Goal: Task Accomplishment & Management: Complete application form

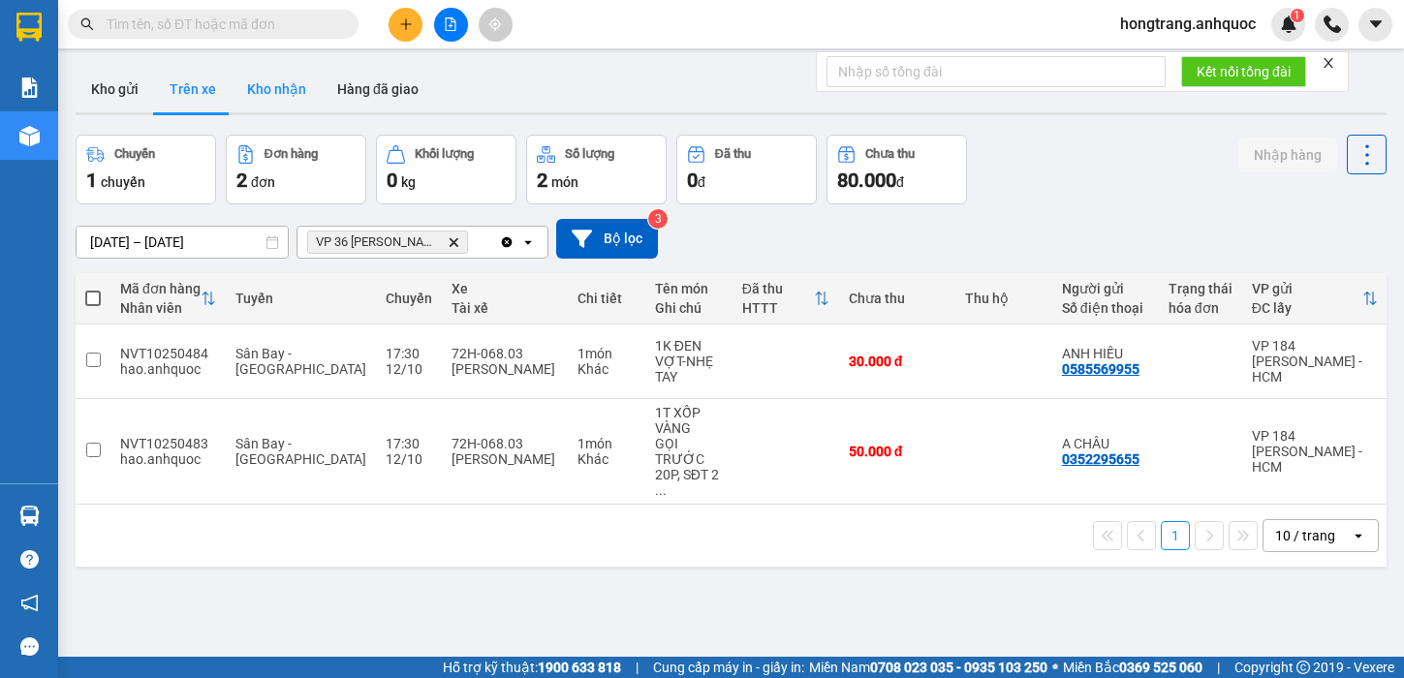
click at [264, 81] on button "Kho nhận" at bounding box center [277, 89] width 90 height 46
type input "[DATE] – [DATE]"
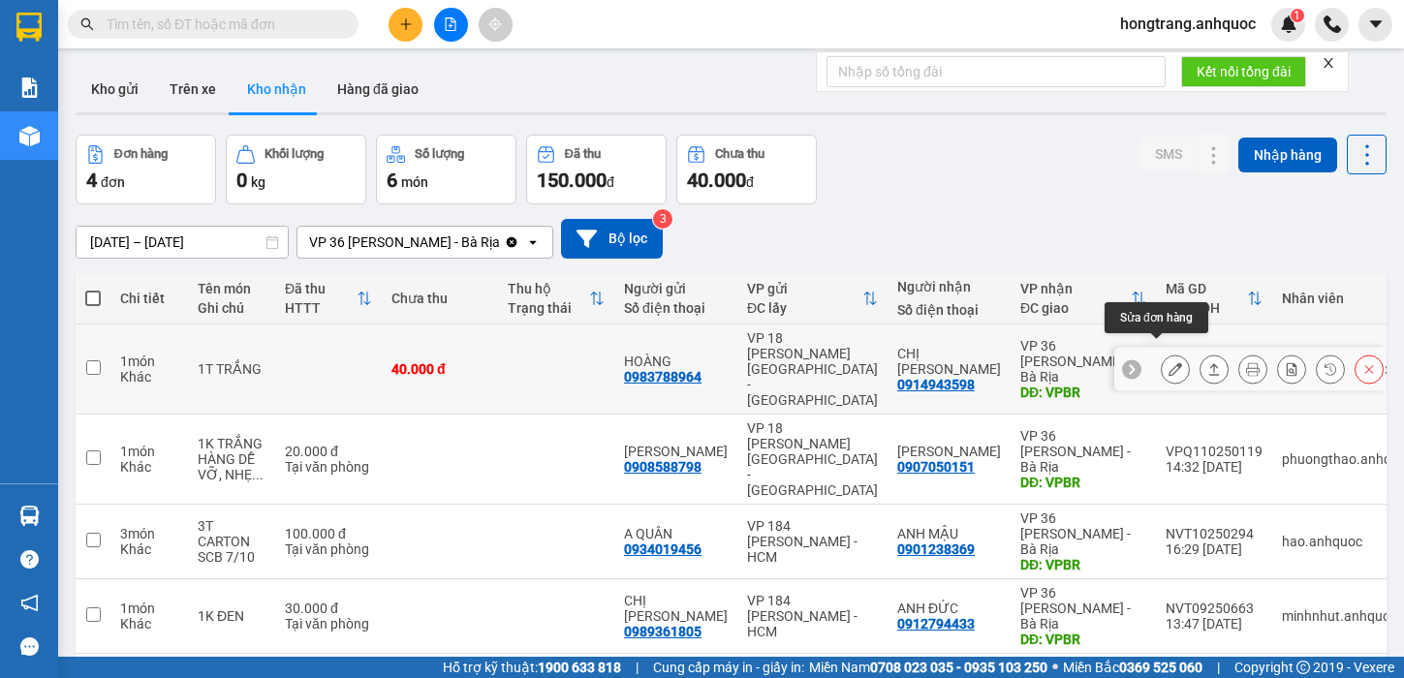
click at [1168, 362] on icon at bounding box center [1175, 369] width 14 height 14
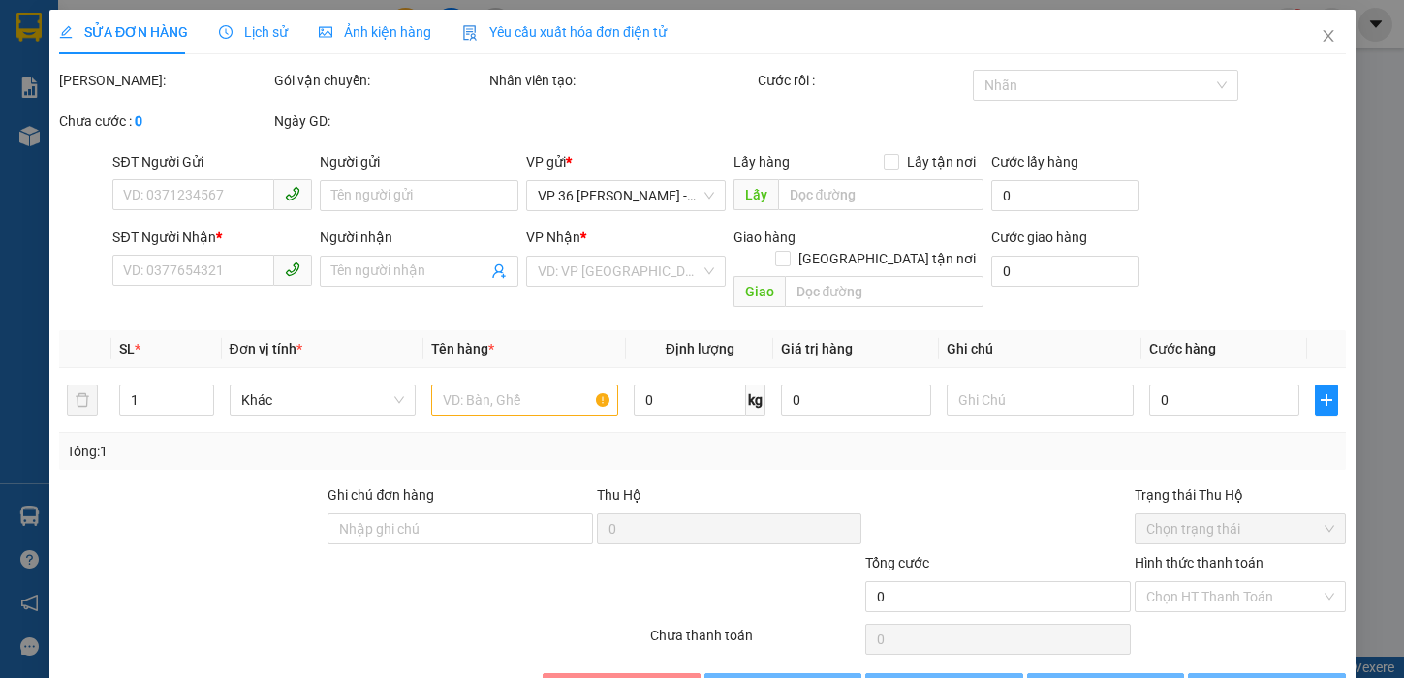
type input "0983788964"
type input "HOÀNG"
type input "0914943598"
type input "CHỊ [PERSON_NAME]"
type input "VPBR"
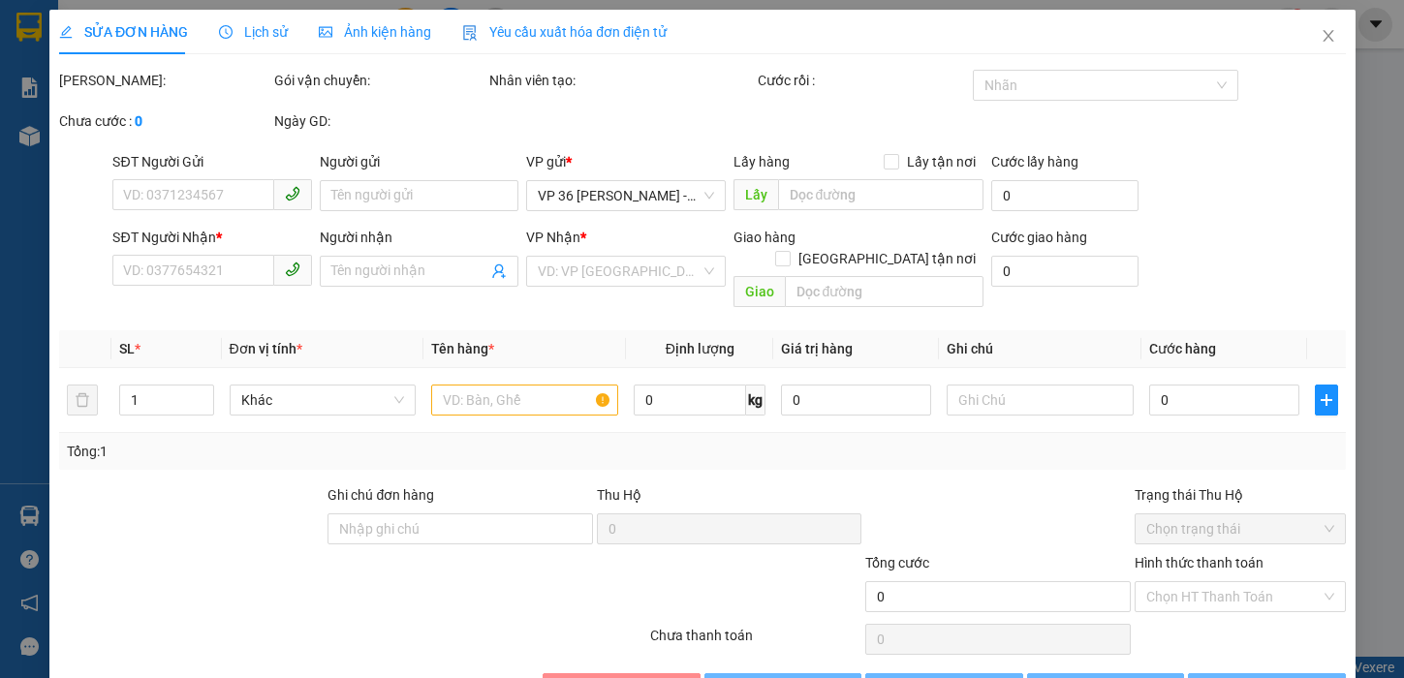
type input "40.000"
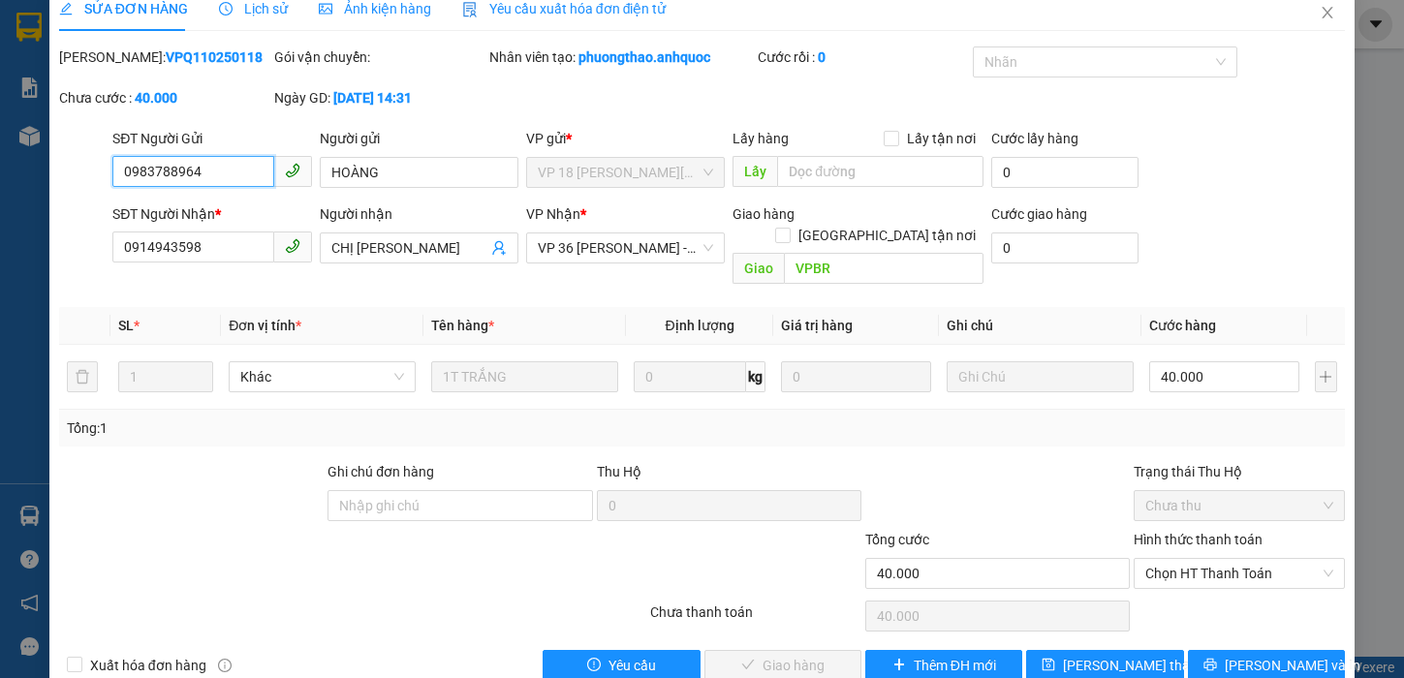
scroll to position [43, 0]
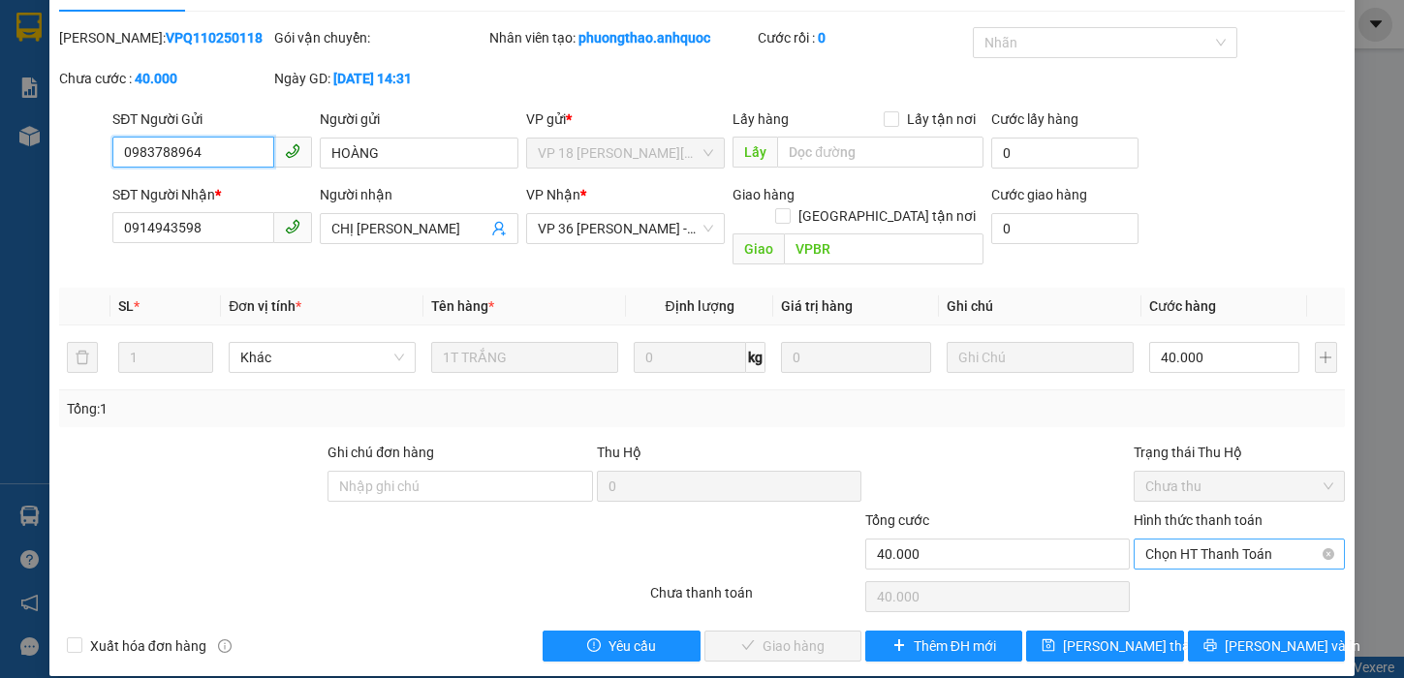
click at [1198, 540] on span "Chọn HT Thanh Toán" at bounding box center [1239, 554] width 188 height 29
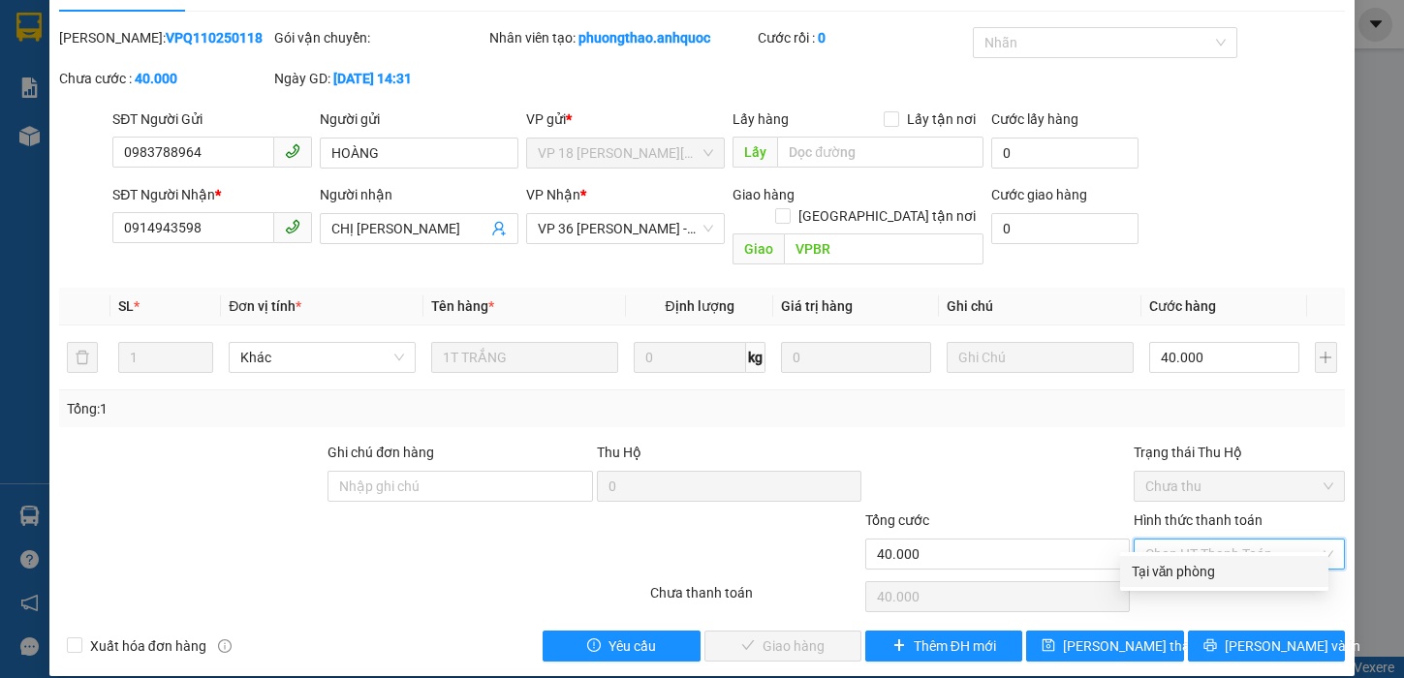
click at [1172, 570] on div "Tại văn phòng" at bounding box center [1223, 571] width 185 height 21
type input "0"
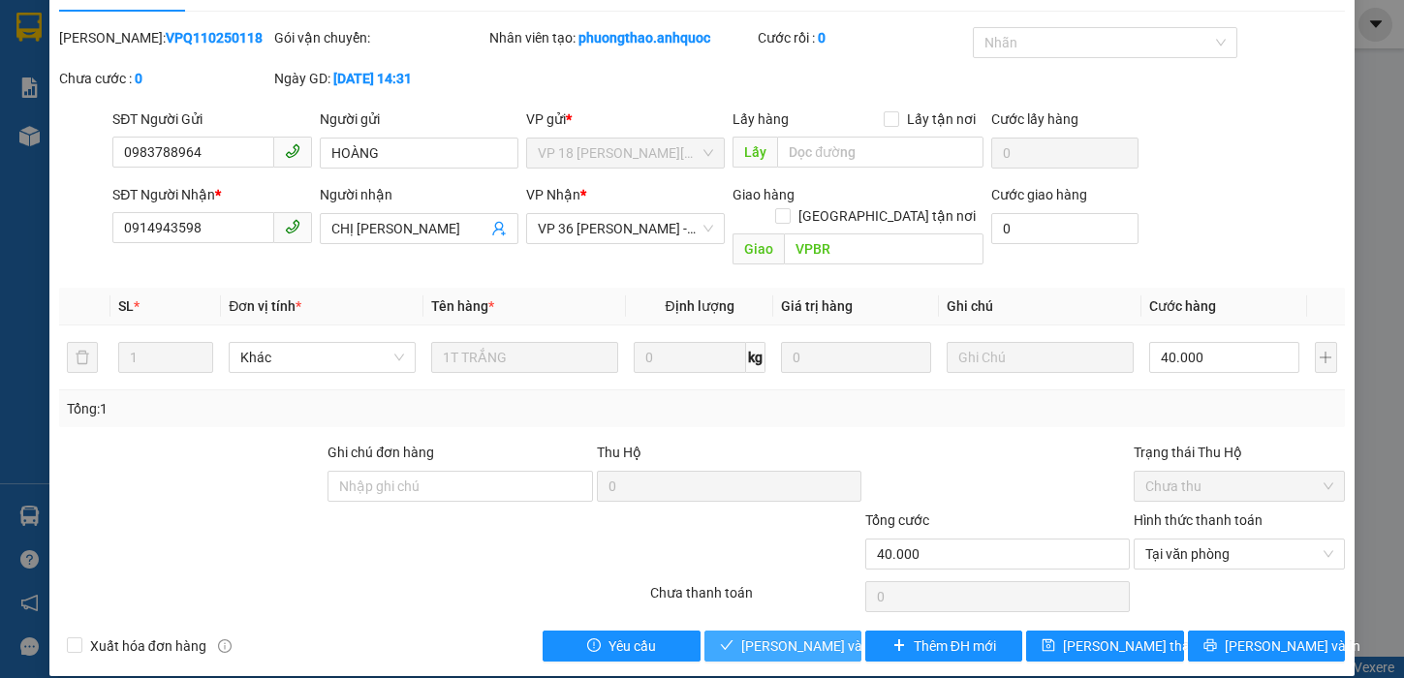
click at [757, 635] on span "[PERSON_NAME] và Giao hàng" at bounding box center [834, 645] width 186 height 21
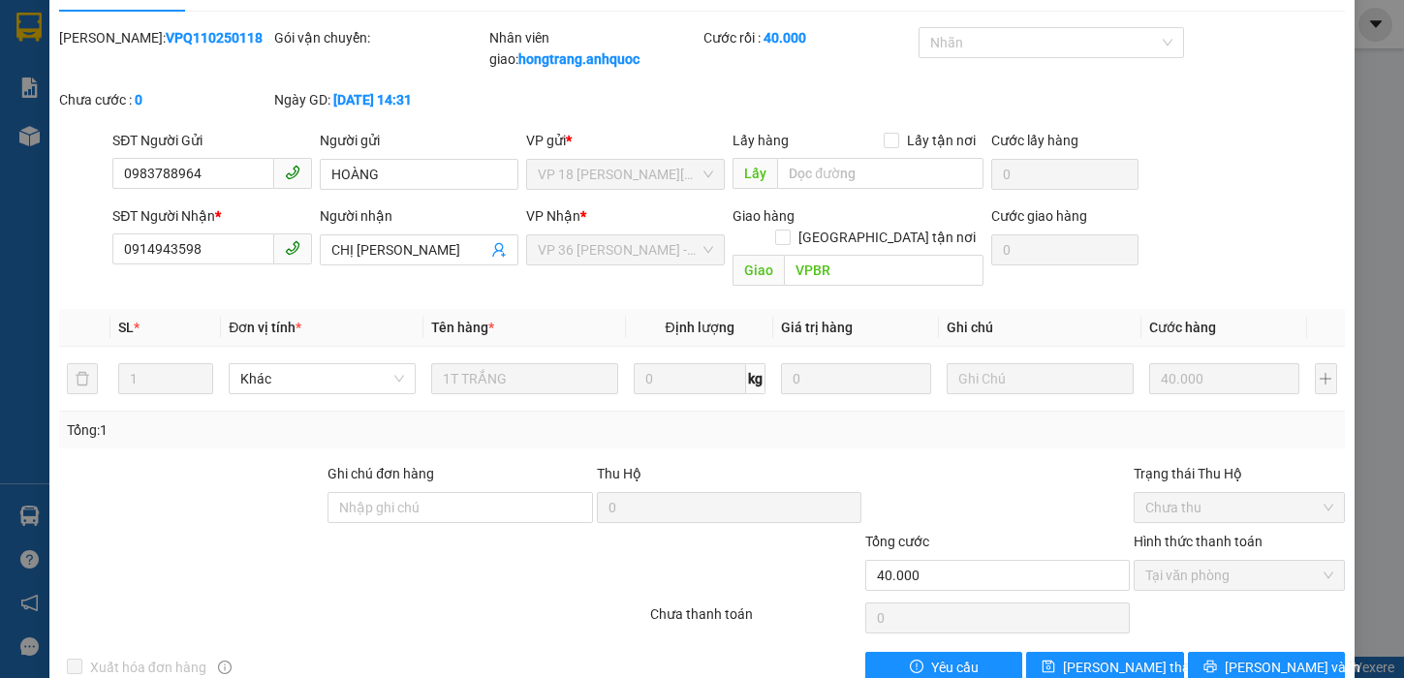
click at [1, 294] on div "SỬA ĐƠN HÀNG Lịch sử Ảnh kiện hàng Yêu cầu xuất hóa đơn điện tử Total Paid Fee …" at bounding box center [702, 339] width 1404 height 678
click at [59, 270] on div at bounding box center [83, 249] width 53 height 89
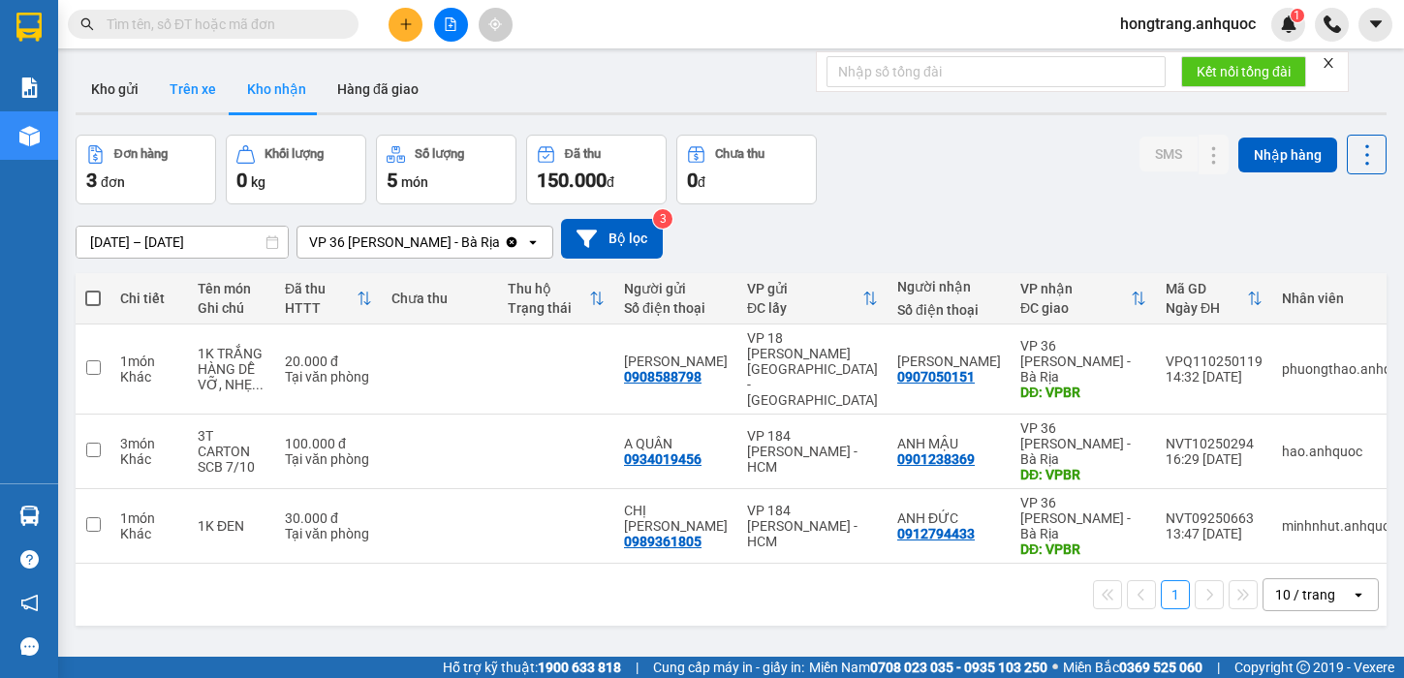
click at [177, 72] on button "Trên xe" at bounding box center [192, 89] width 77 height 46
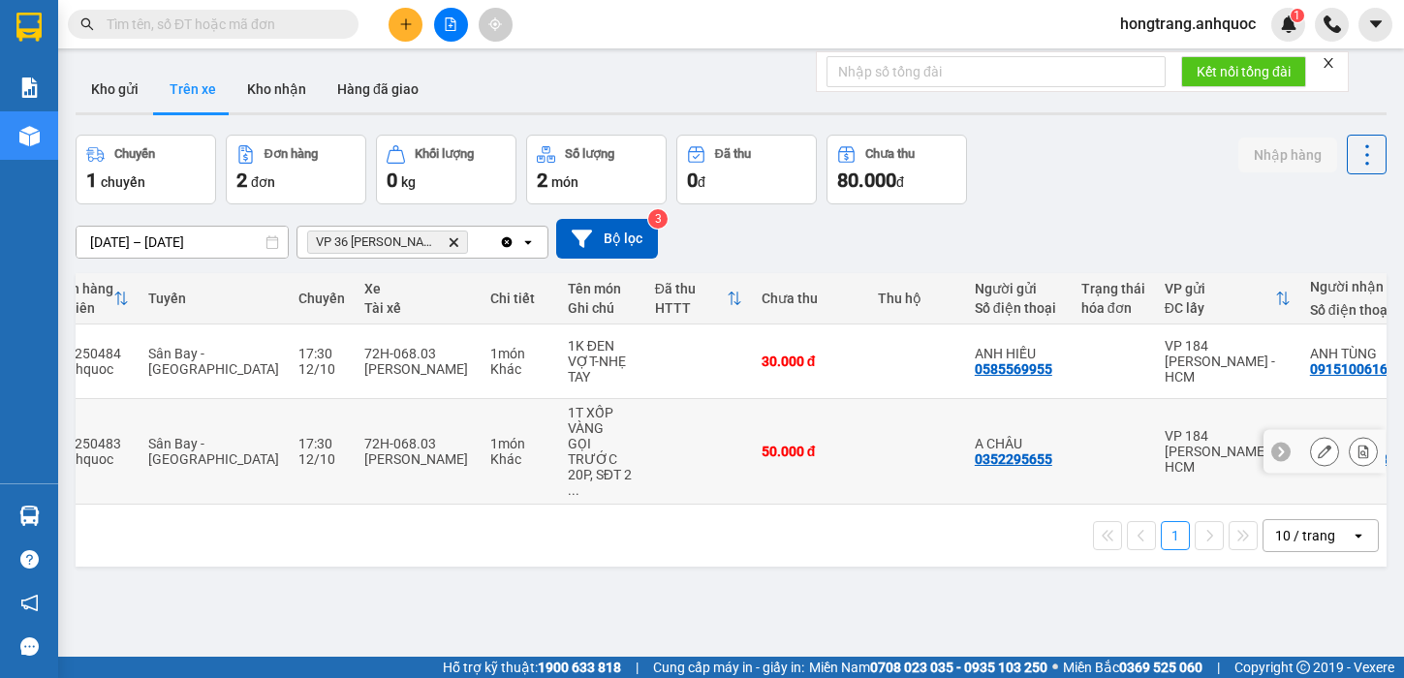
scroll to position [0, 85]
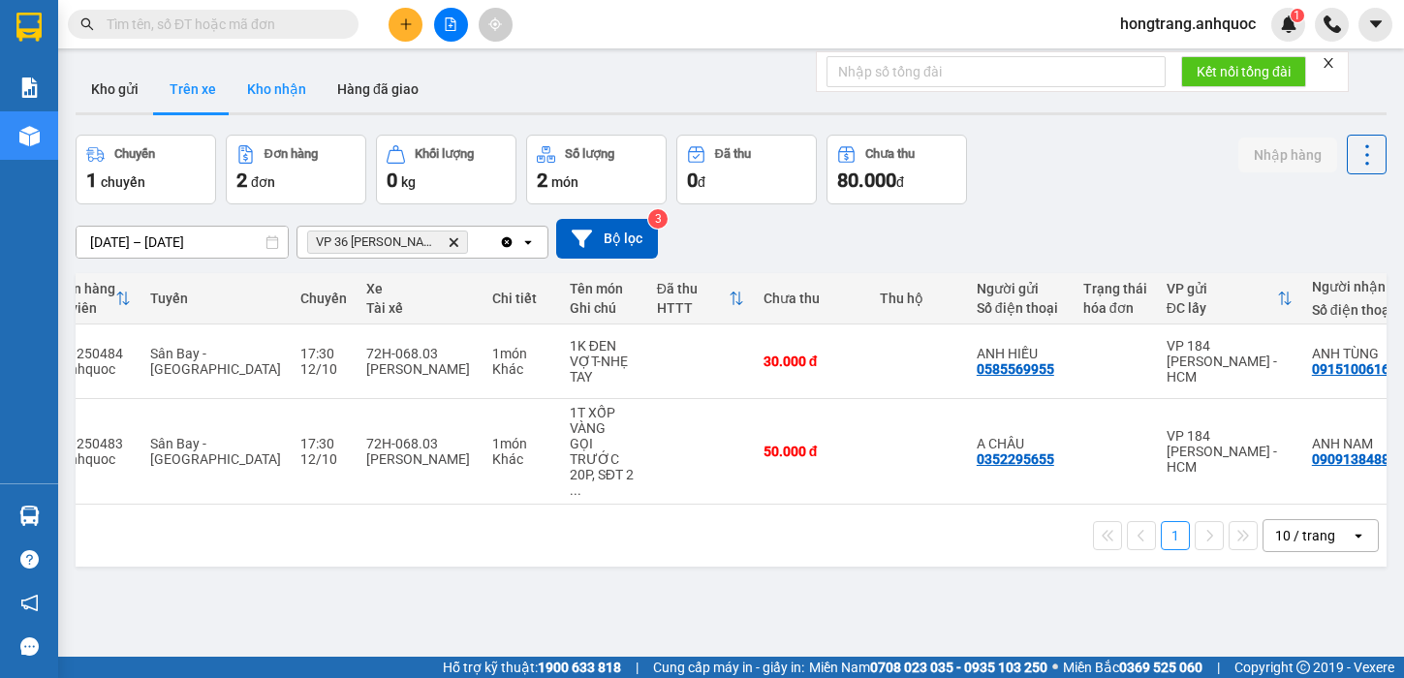
click at [263, 89] on button "Kho nhận" at bounding box center [277, 89] width 90 height 46
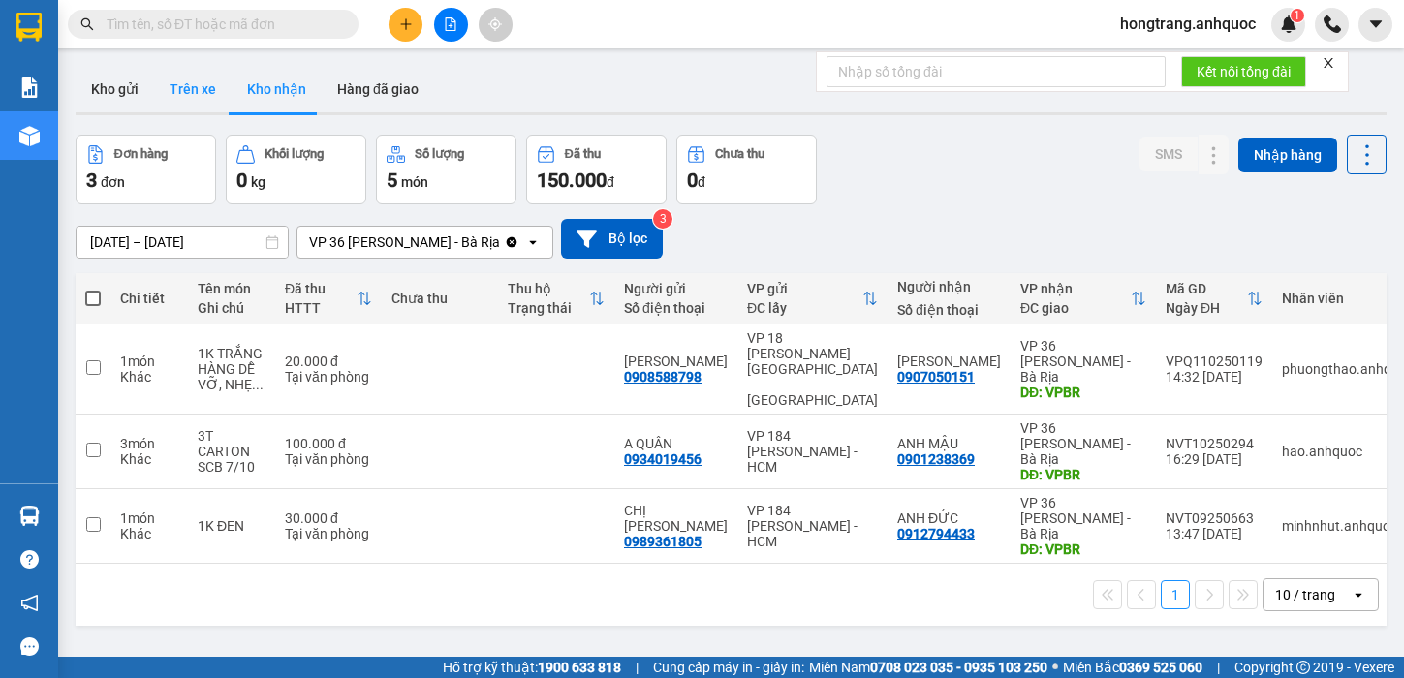
click at [184, 88] on button "Trên xe" at bounding box center [192, 89] width 77 height 46
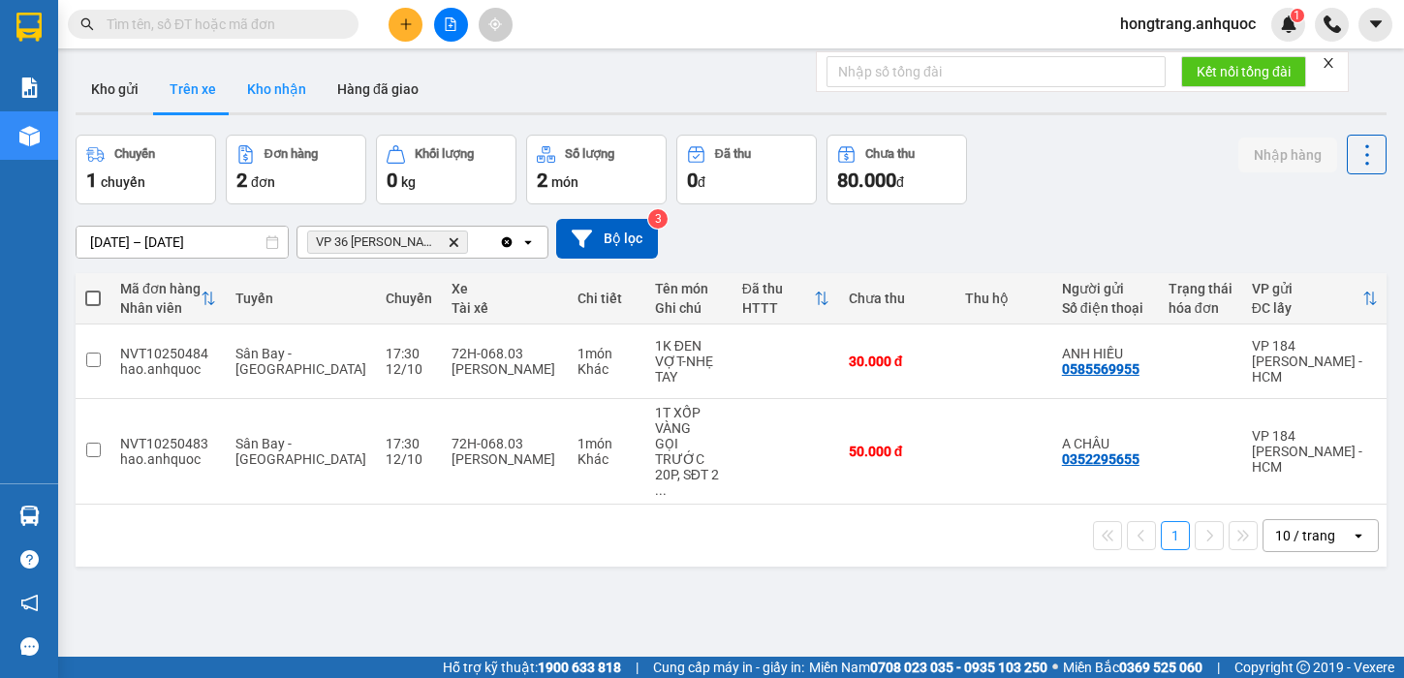
click at [267, 95] on button "Kho nhận" at bounding box center [277, 89] width 90 height 46
type input "[DATE] – [DATE]"
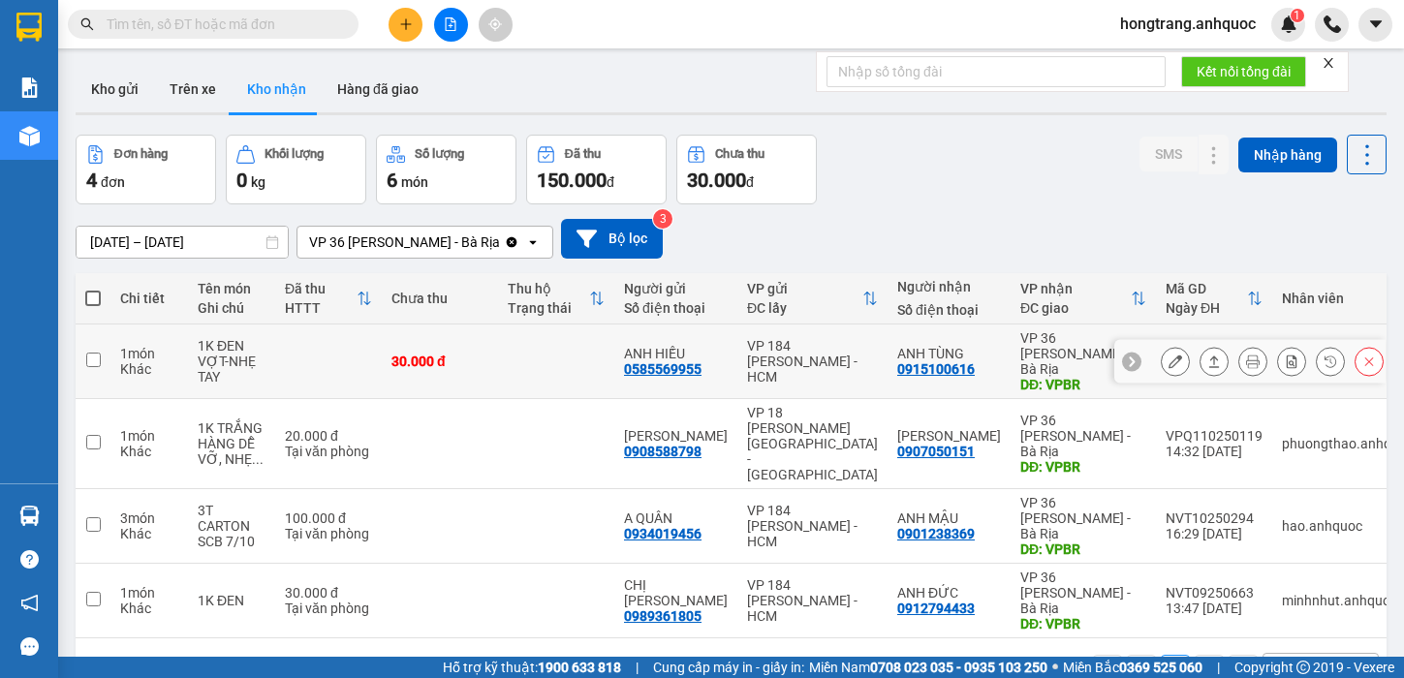
click at [1168, 355] on icon at bounding box center [1175, 362] width 14 height 14
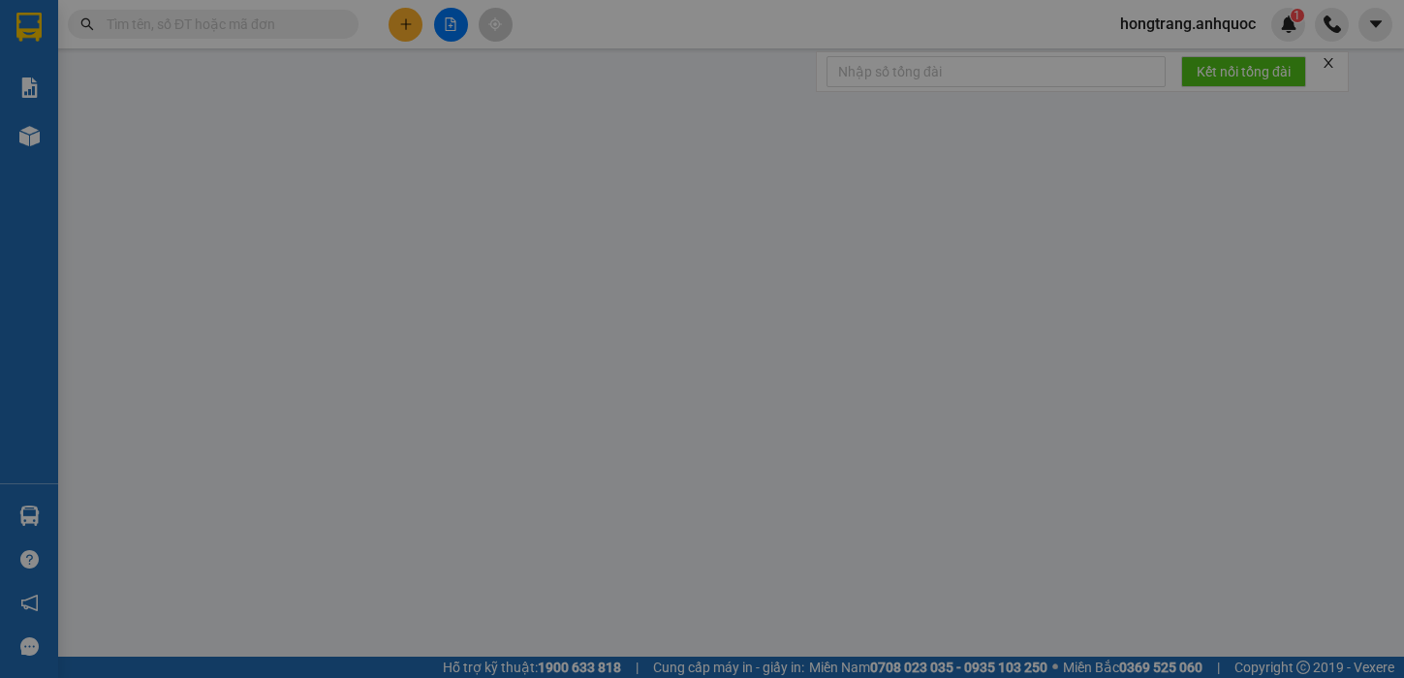
type input "0585569955"
type input "ANH HIẾU"
type input "0915100616"
type input "ANH TÙNG"
type input "VPBR"
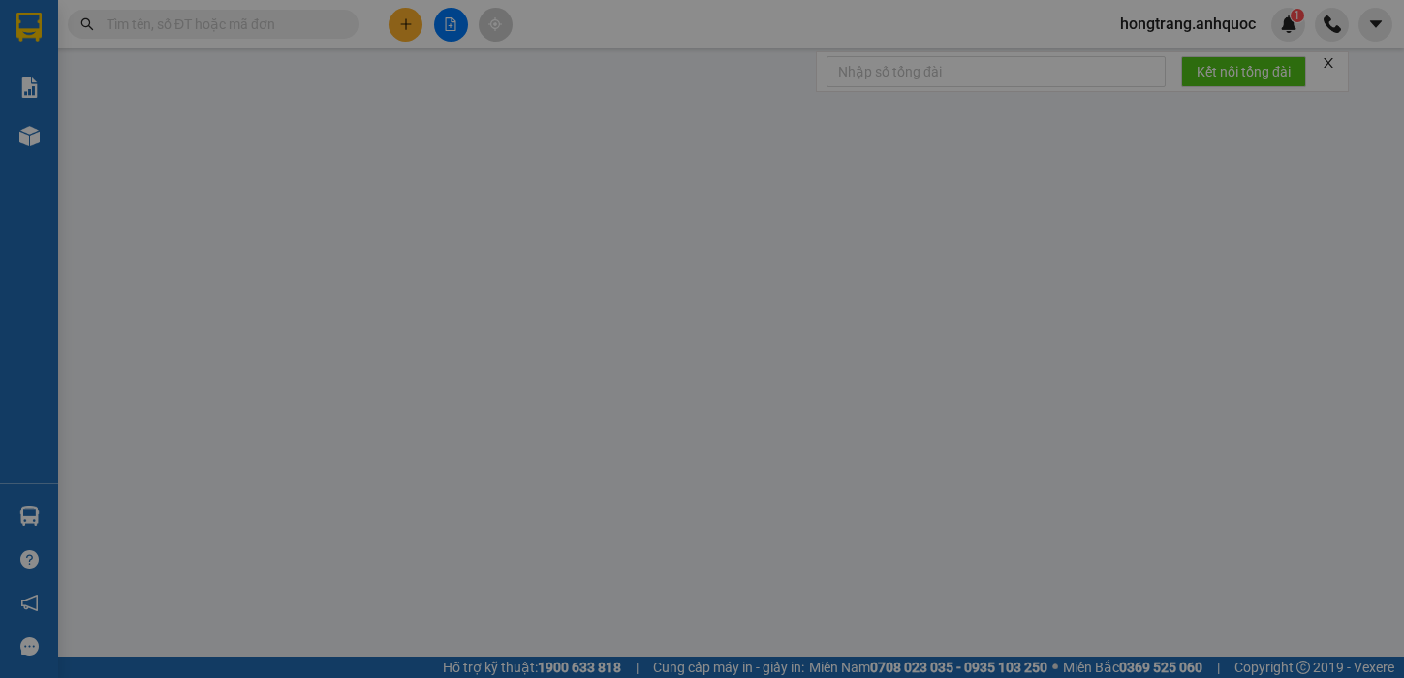
type input "30.000"
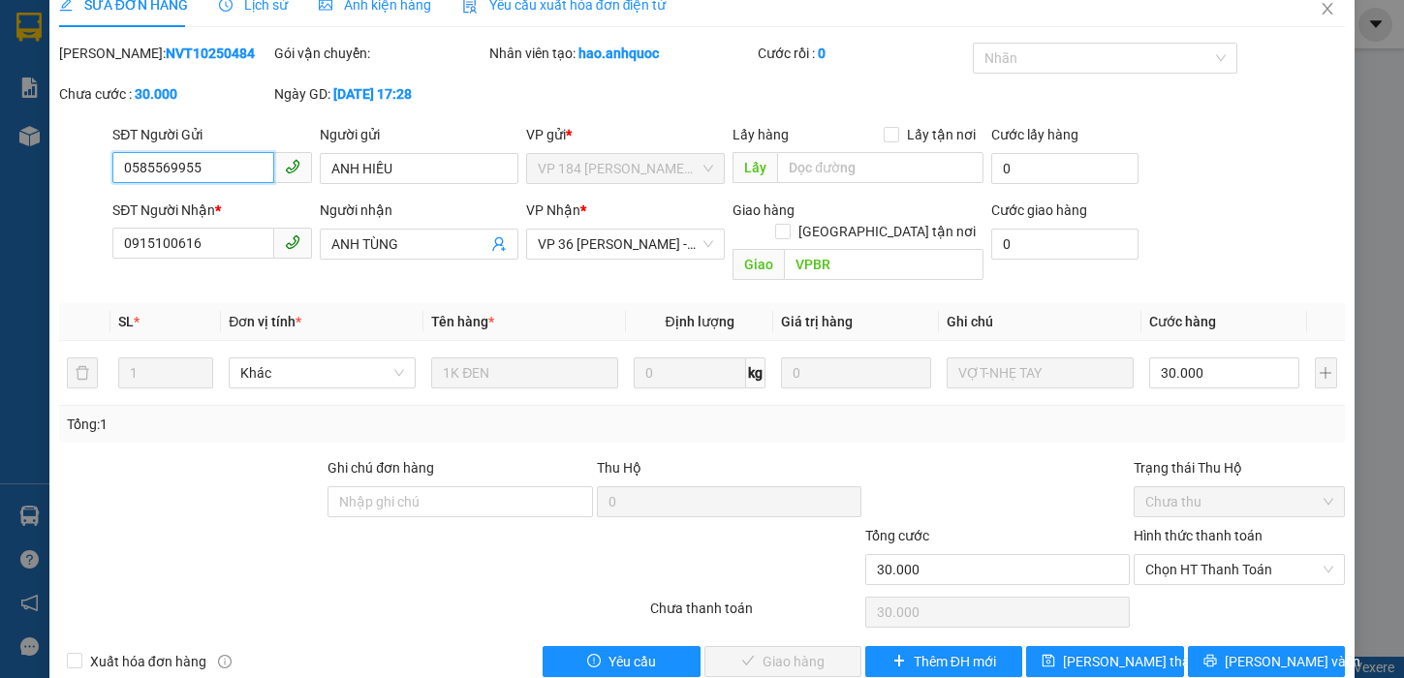
scroll to position [43, 0]
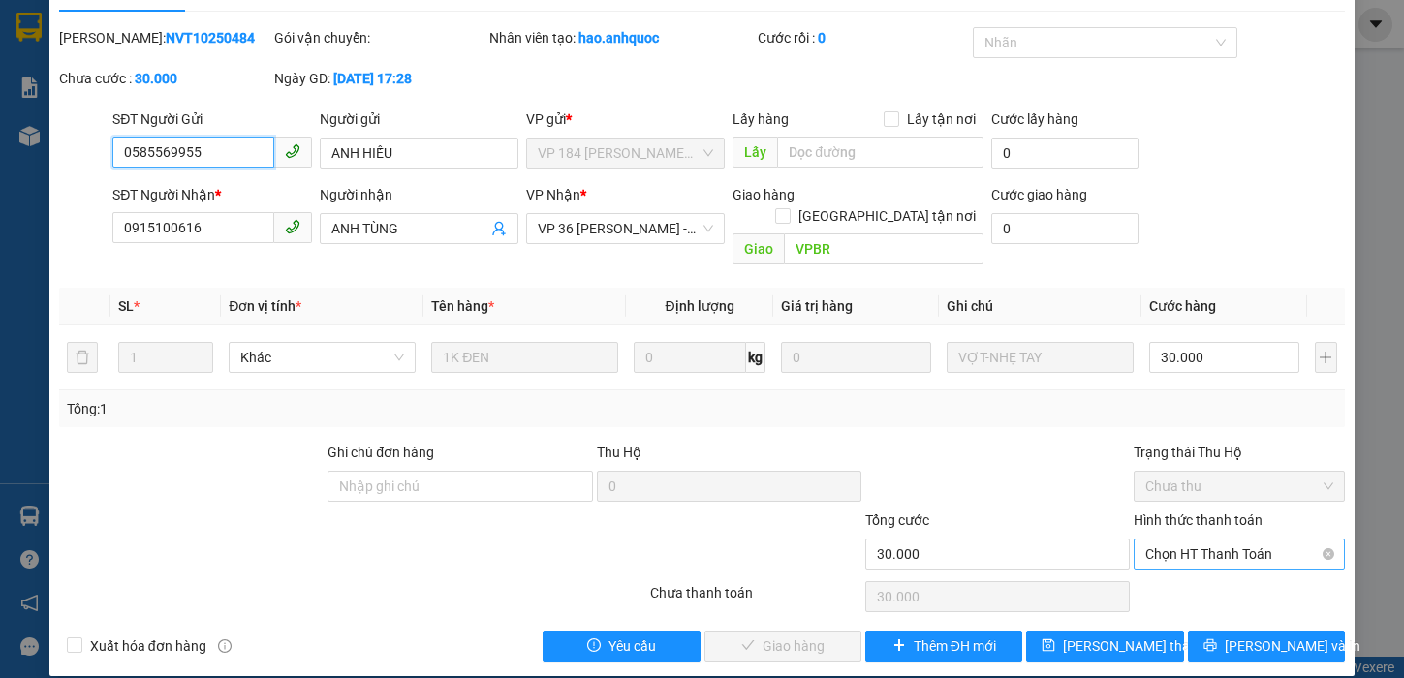
click at [1180, 540] on span "Chọn HT Thanh Toán" at bounding box center [1239, 554] width 188 height 29
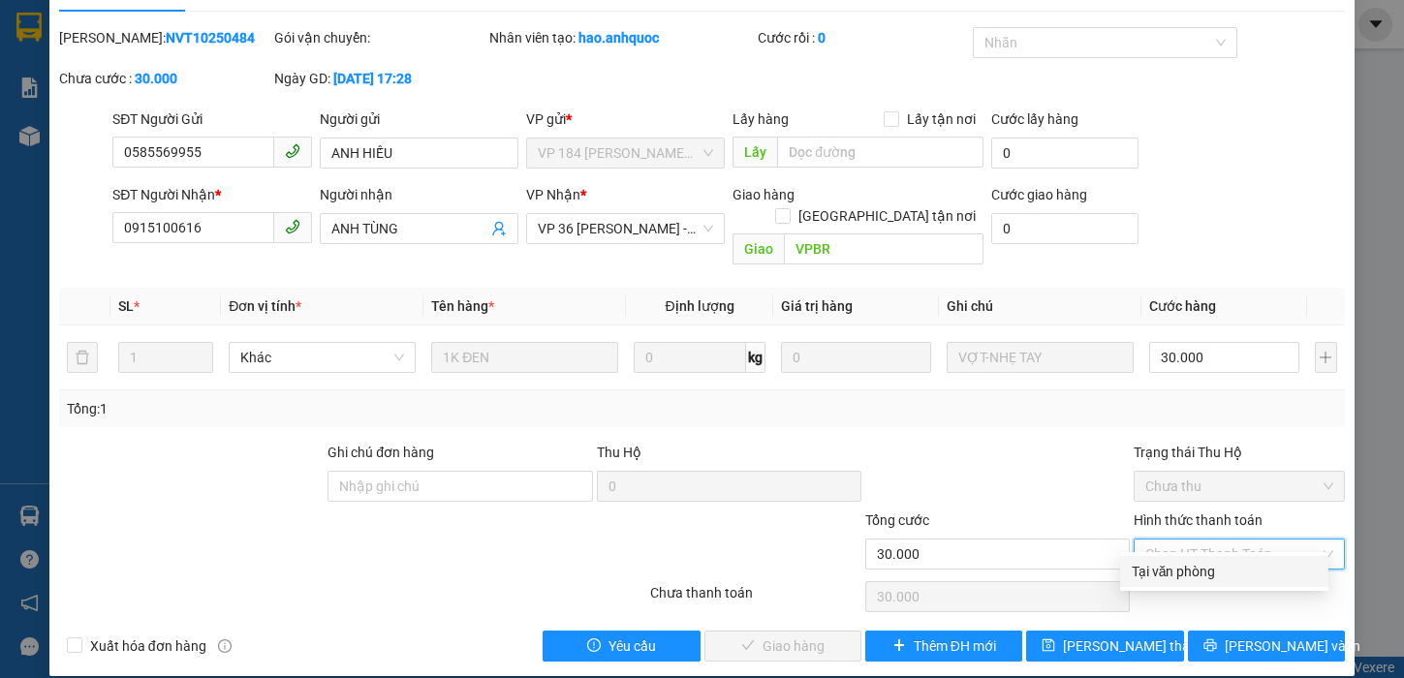
click at [1165, 577] on div "Tại văn phòng" at bounding box center [1223, 571] width 185 height 21
type input "0"
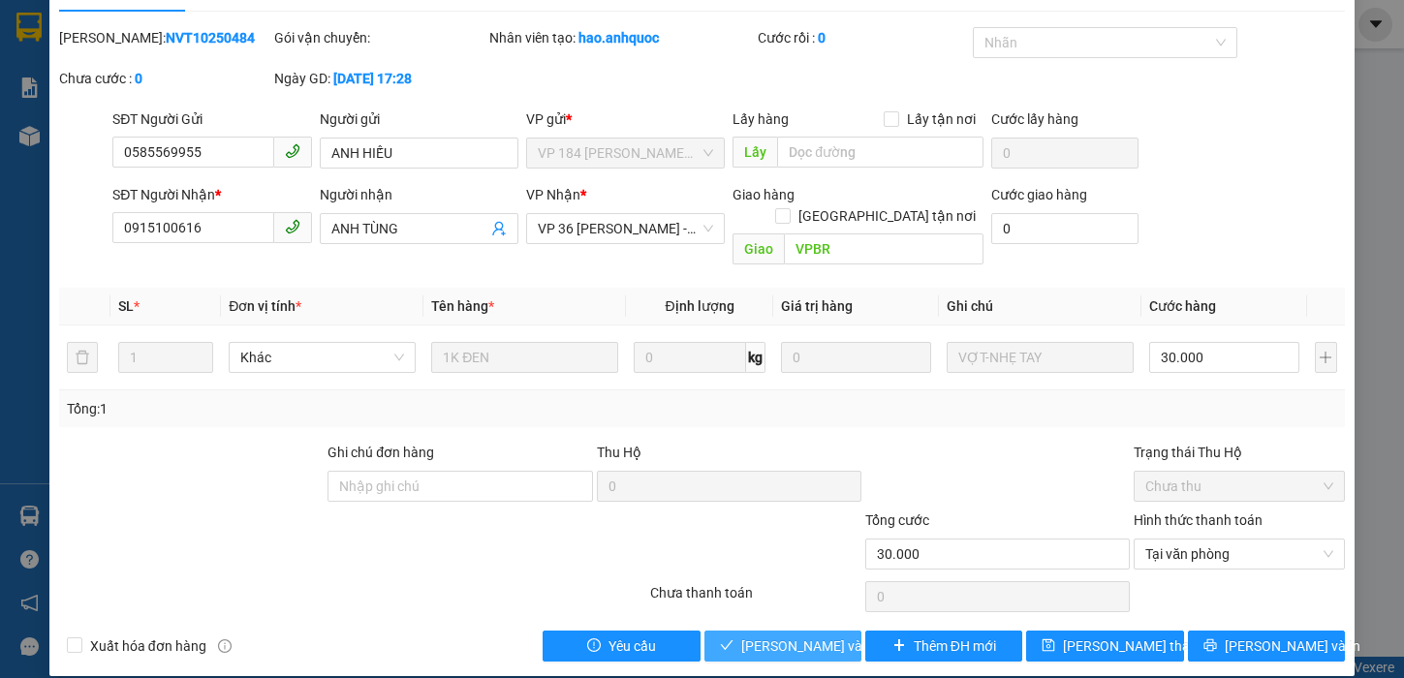
click at [770, 635] on span "[PERSON_NAME] và Giao hàng" at bounding box center [834, 645] width 186 height 21
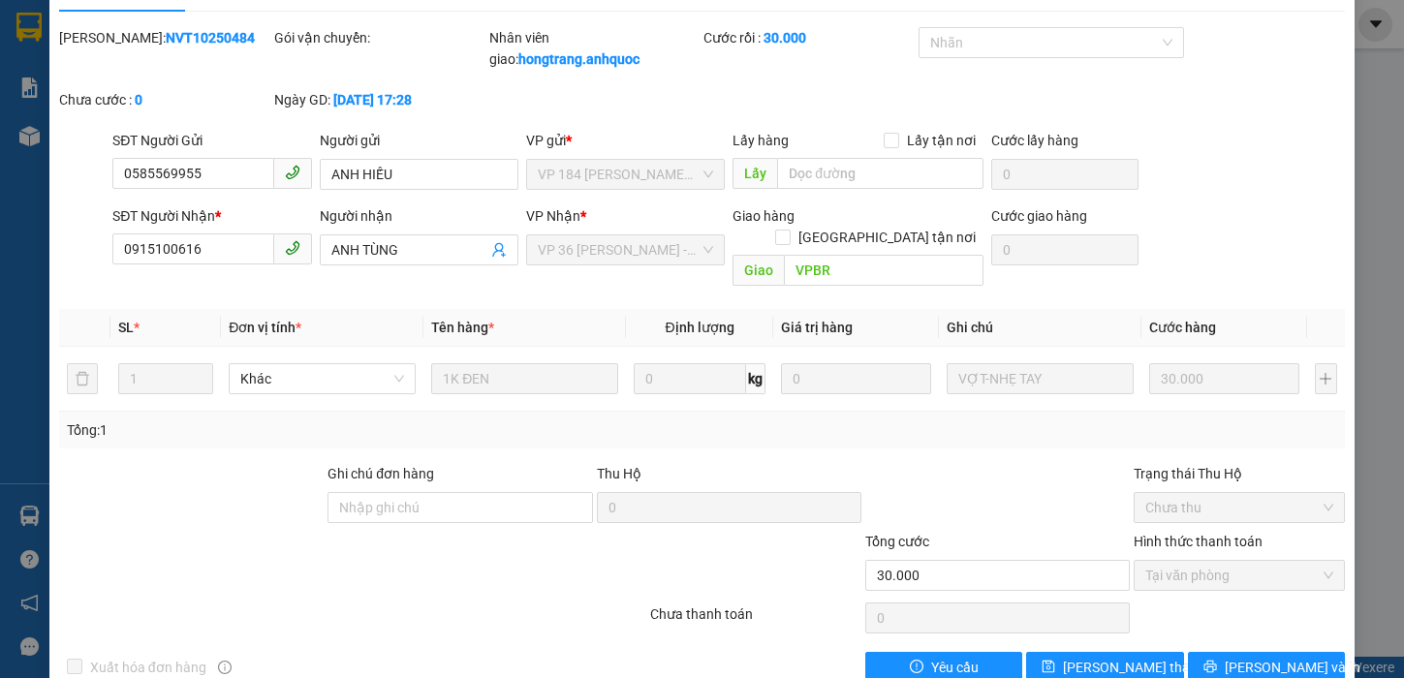
click at [570, 309] on th "Tên hàng *" at bounding box center [524, 328] width 202 height 38
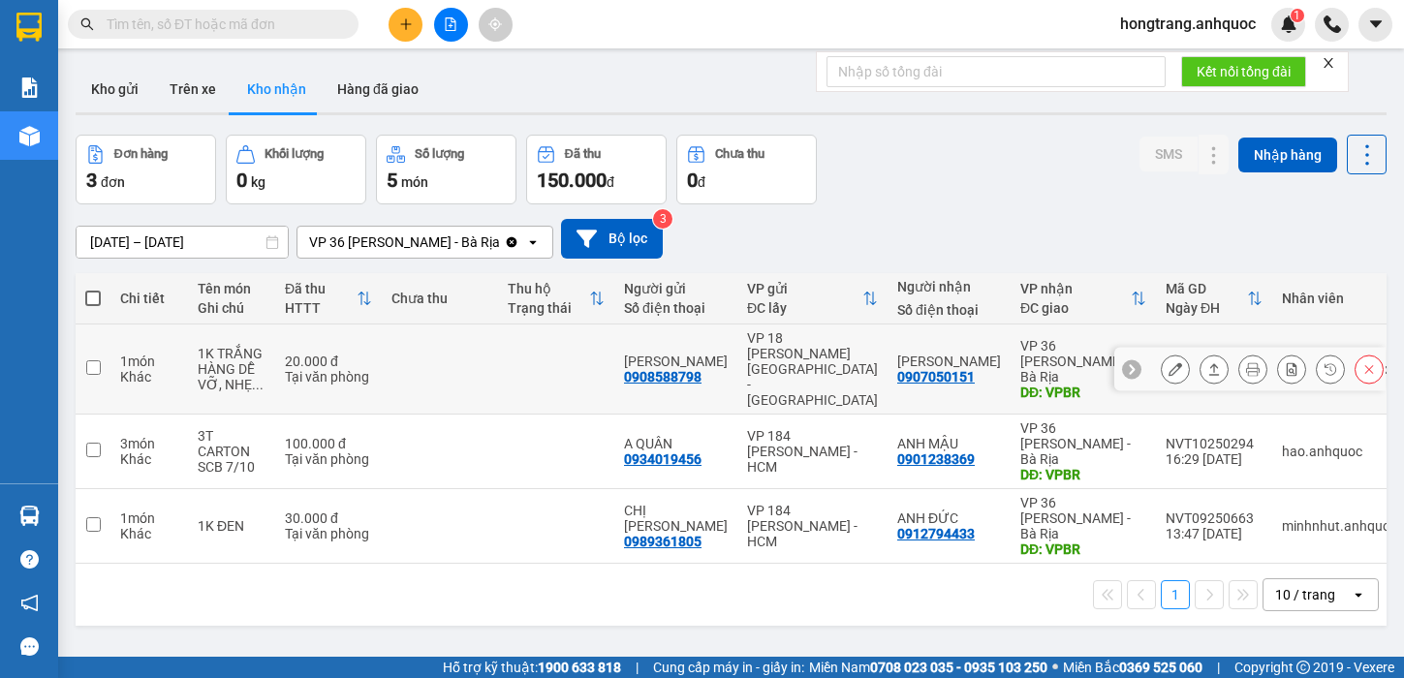
click at [1168, 362] on icon at bounding box center [1175, 369] width 14 height 14
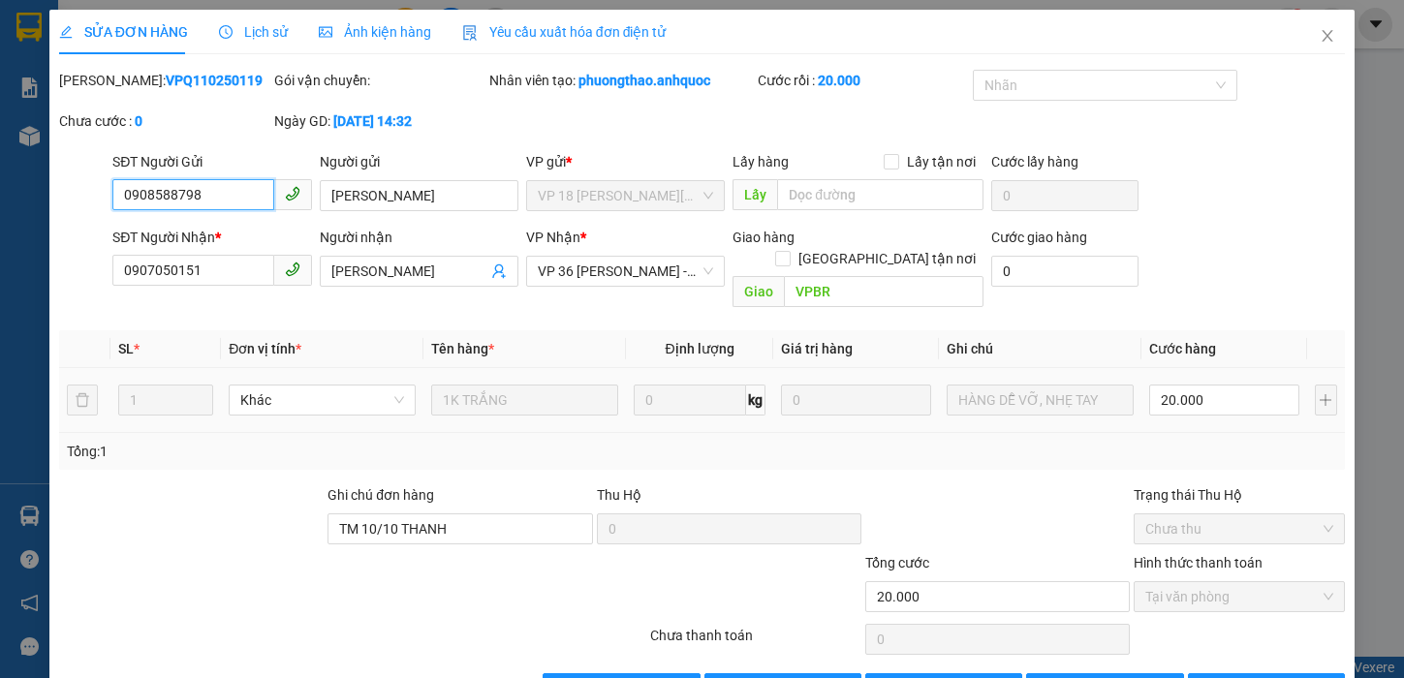
type input "0908588798"
type input "[PERSON_NAME]"
type input "0907050151"
type input "[PERSON_NAME]"
type input "VPBR"
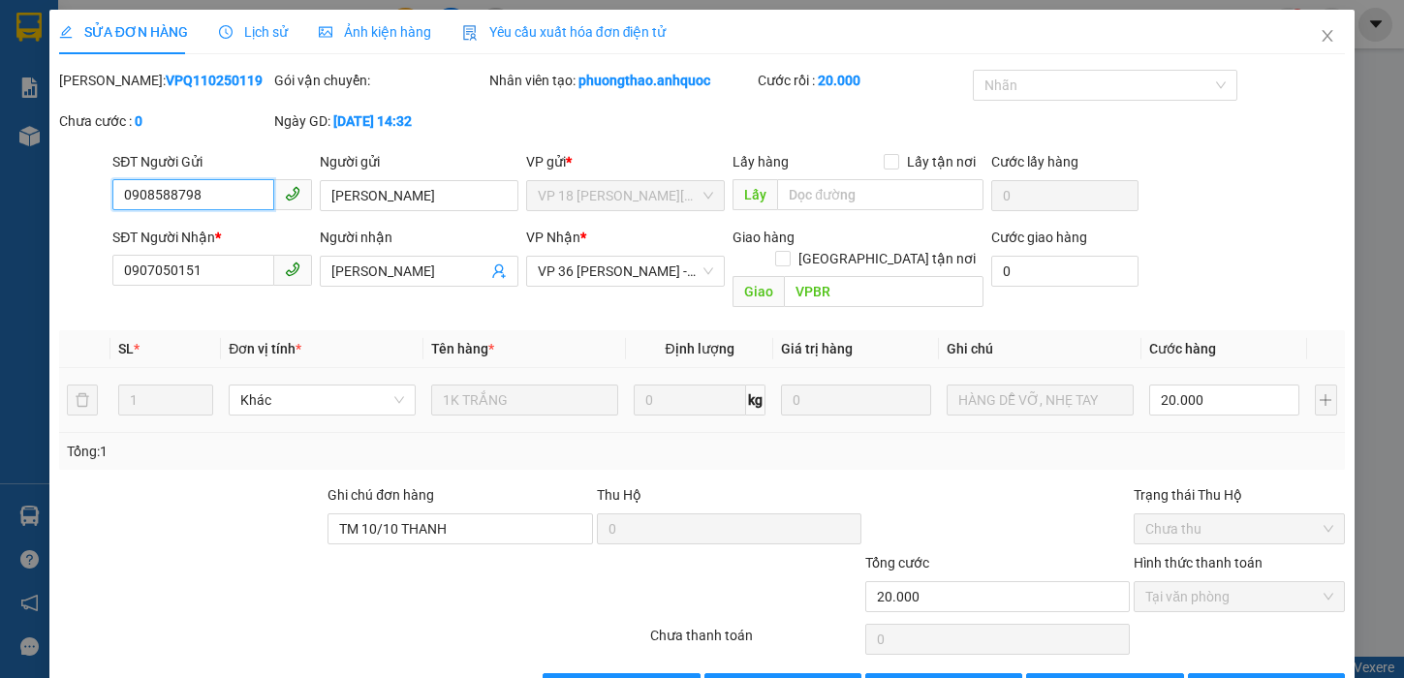
type input "TM 10/10 THANH"
type input "20.000"
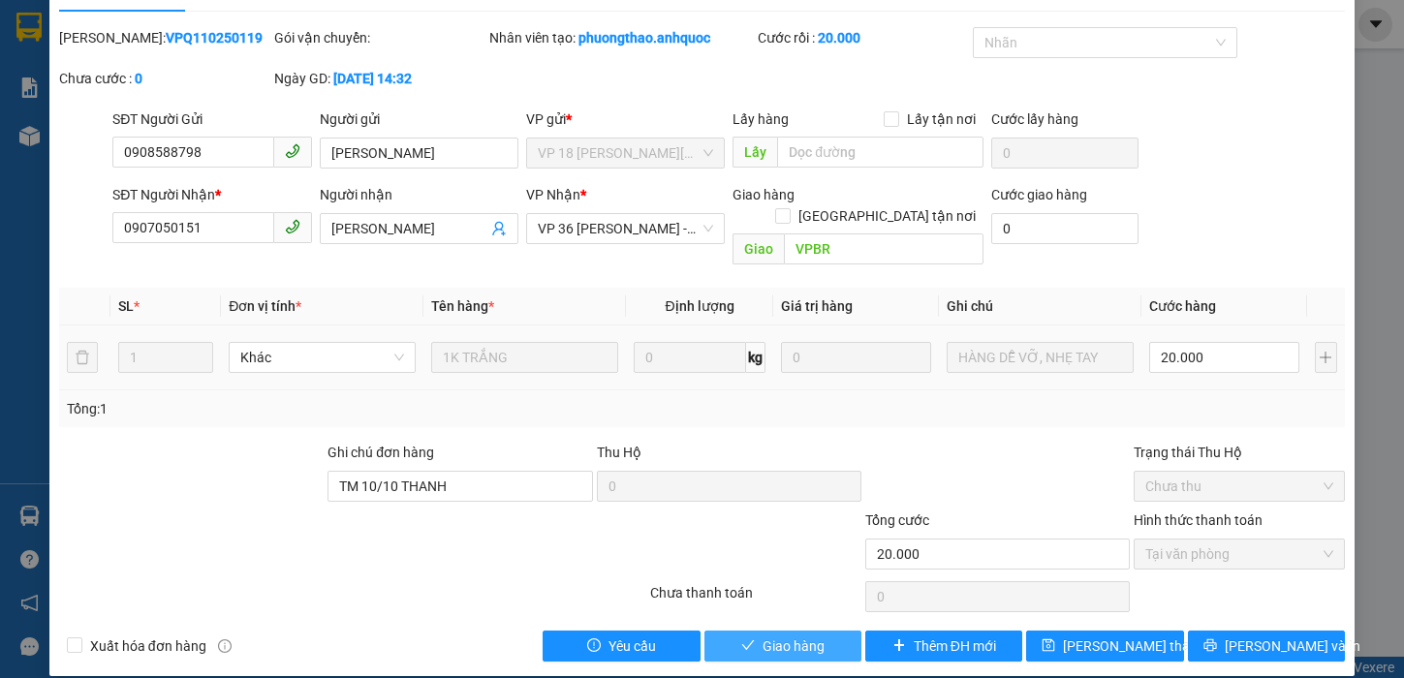
click at [762, 635] on span "Giao hàng" at bounding box center [793, 645] width 62 height 21
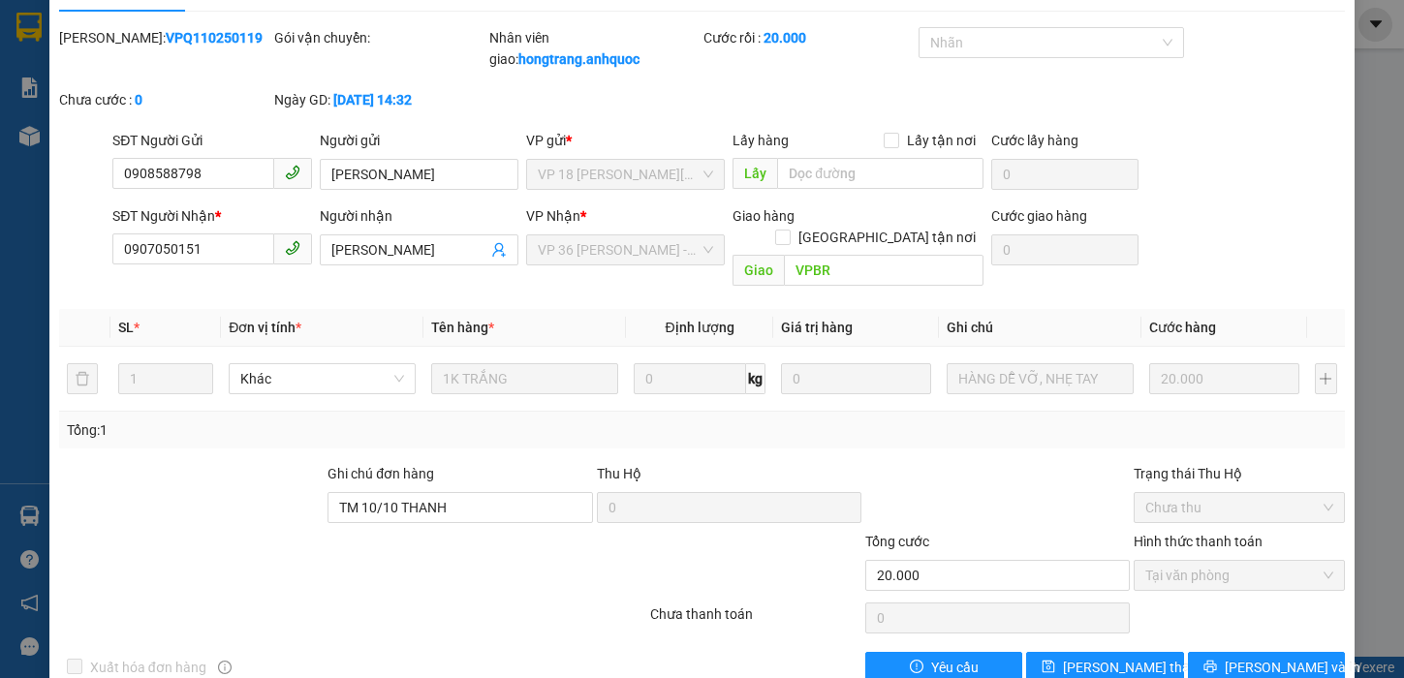
click at [1260, 60] on div "[PERSON_NAME]: VPQ110250119 Gói vận chuyển: Nhân viên giao: hongtrang.anhquoc C…" at bounding box center [702, 78] width 1290 height 103
